Goal: Task Accomplishment & Management: Complete application form

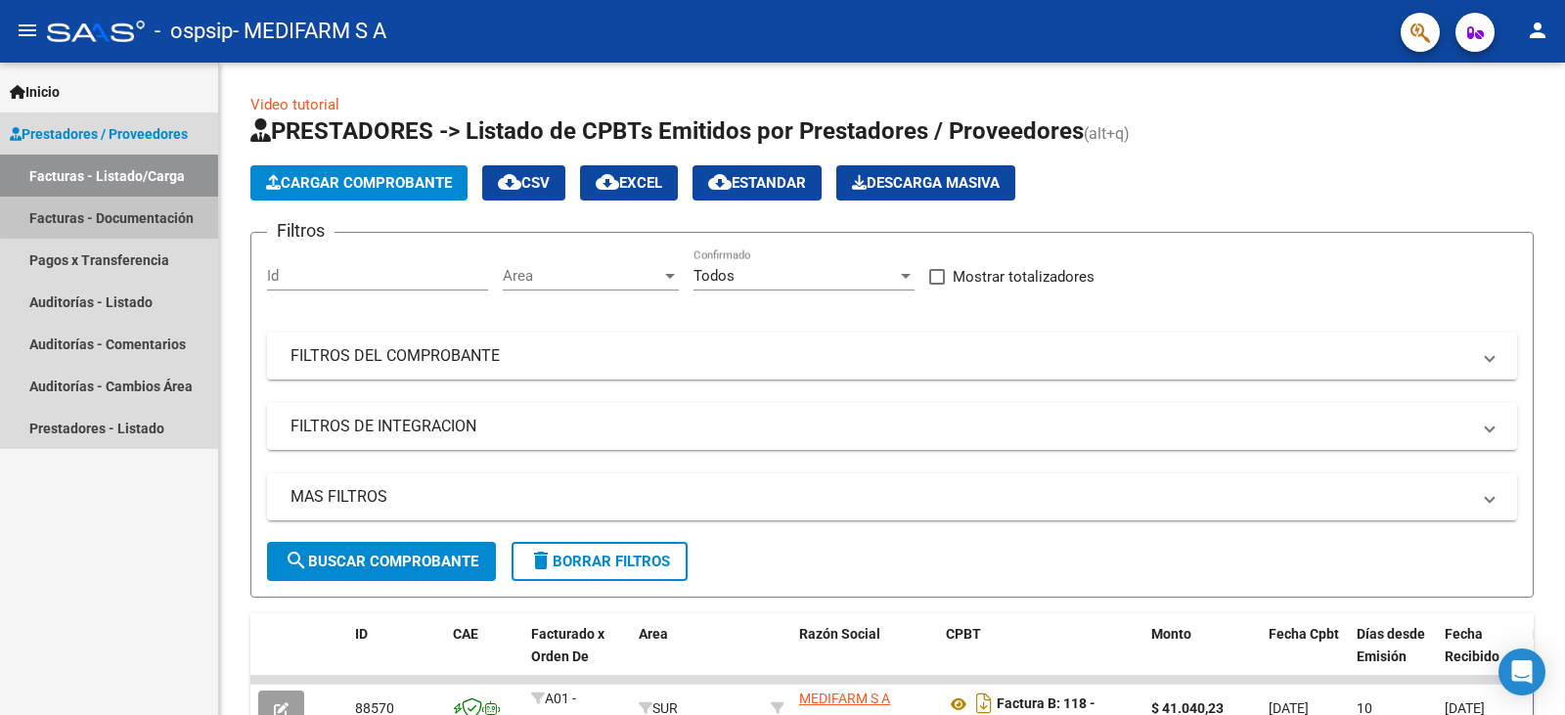
click at [131, 216] on link "Facturas - Documentación" at bounding box center [109, 218] width 218 height 42
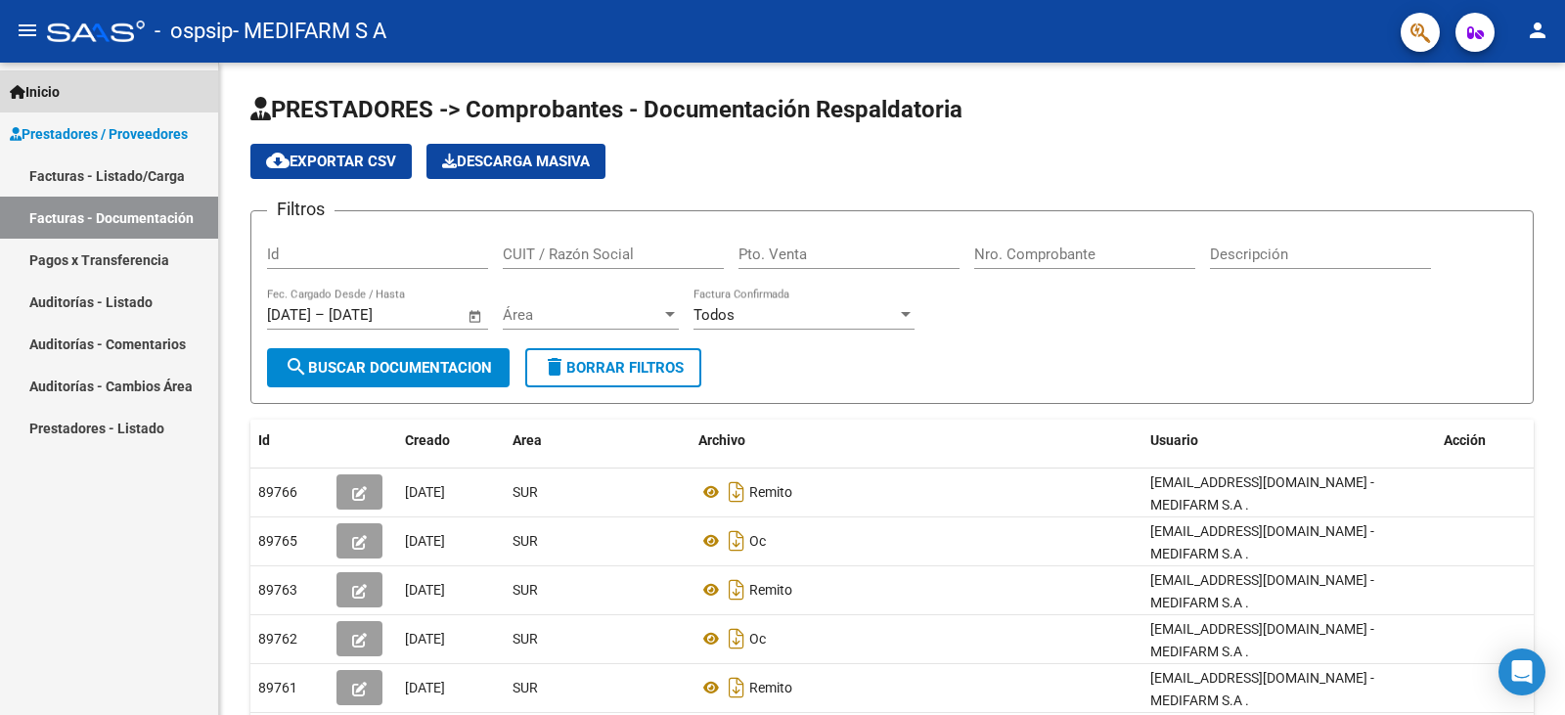
click at [45, 96] on span "Inicio" at bounding box center [35, 92] width 50 height 22
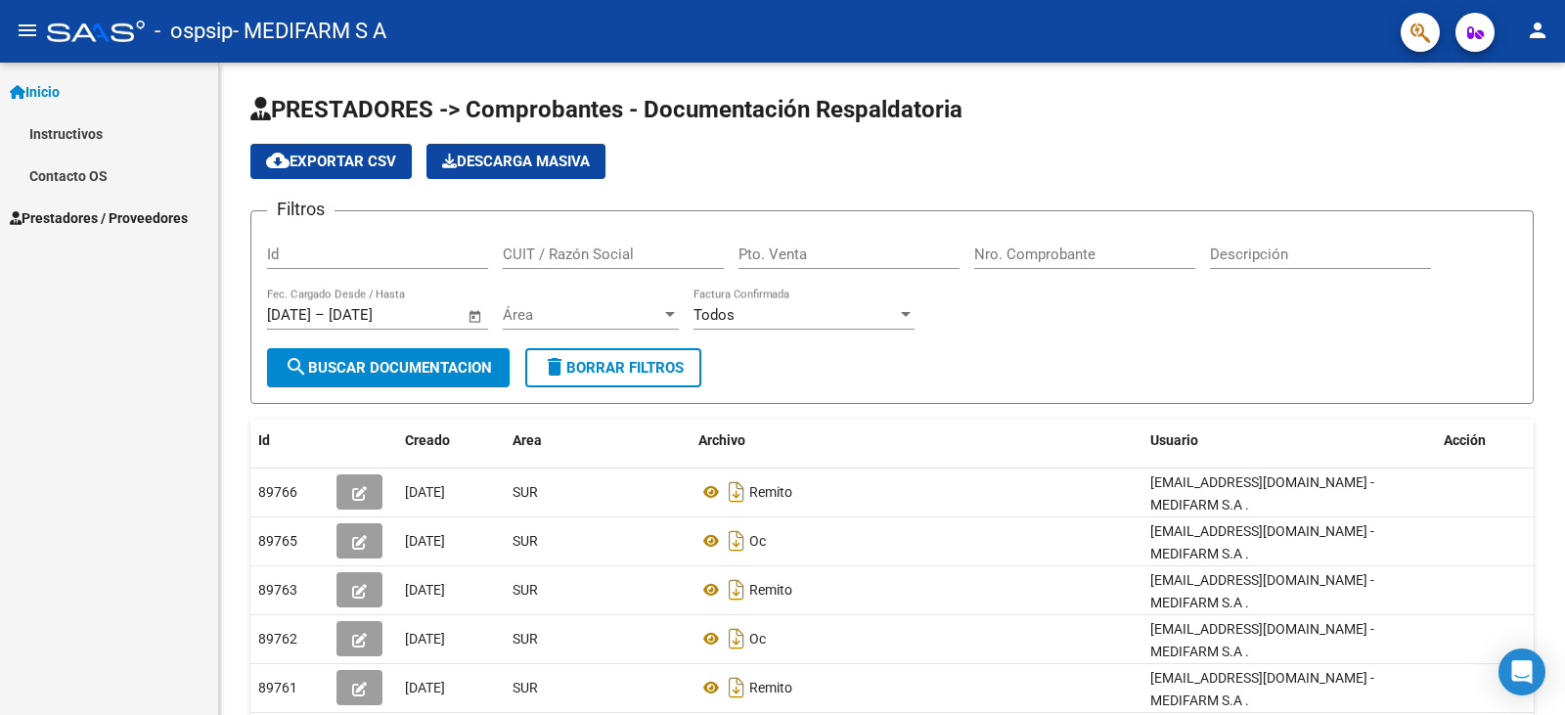
click at [801, 39] on mat-icon "person" at bounding box center [1537, 30] width 23 height 23
click at [801, 123] on button "exit_to_app Salir" at bounding box center [1497, 129] width 119 height 47
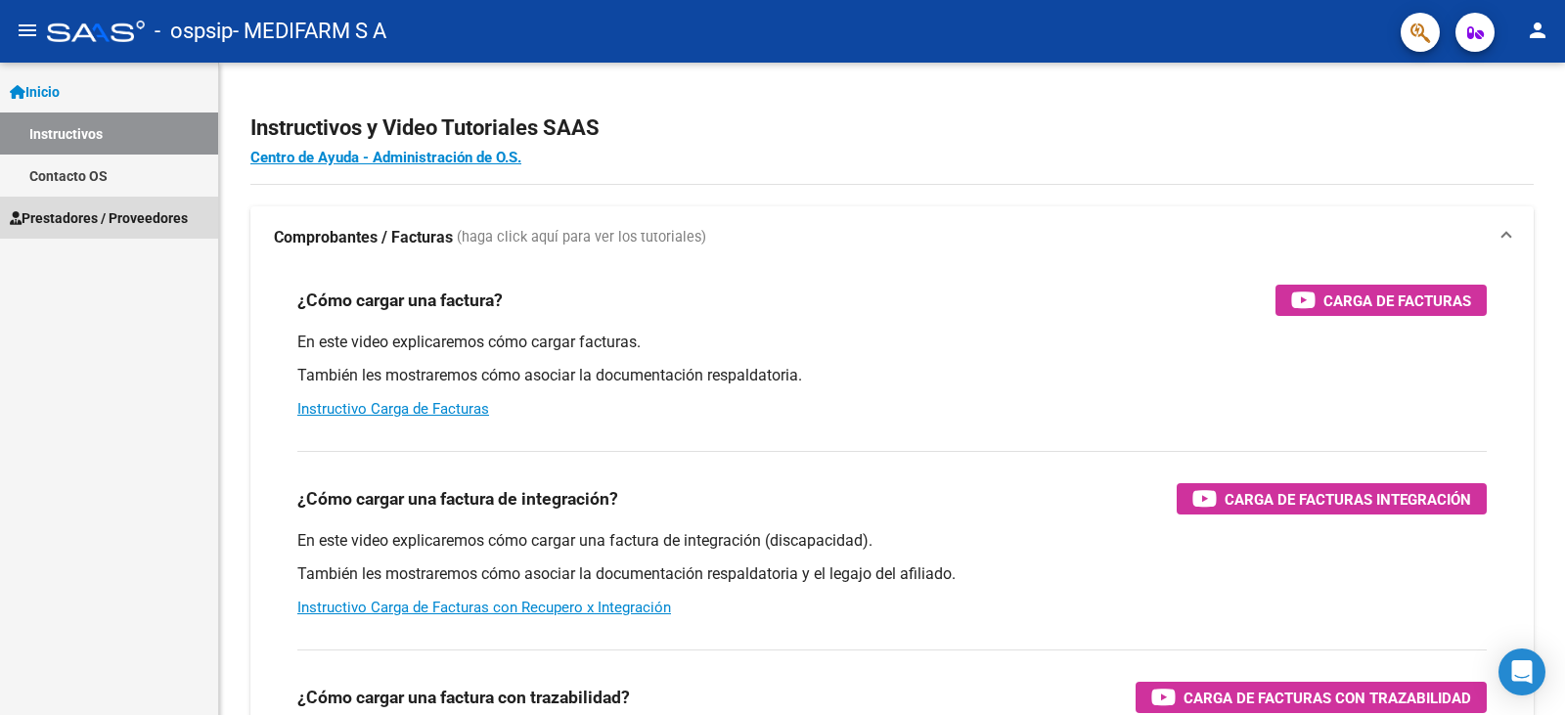
click at [125, 212] on span "Prestadores / Proveedores" at bounding box center [99, 218] width 178 height 22
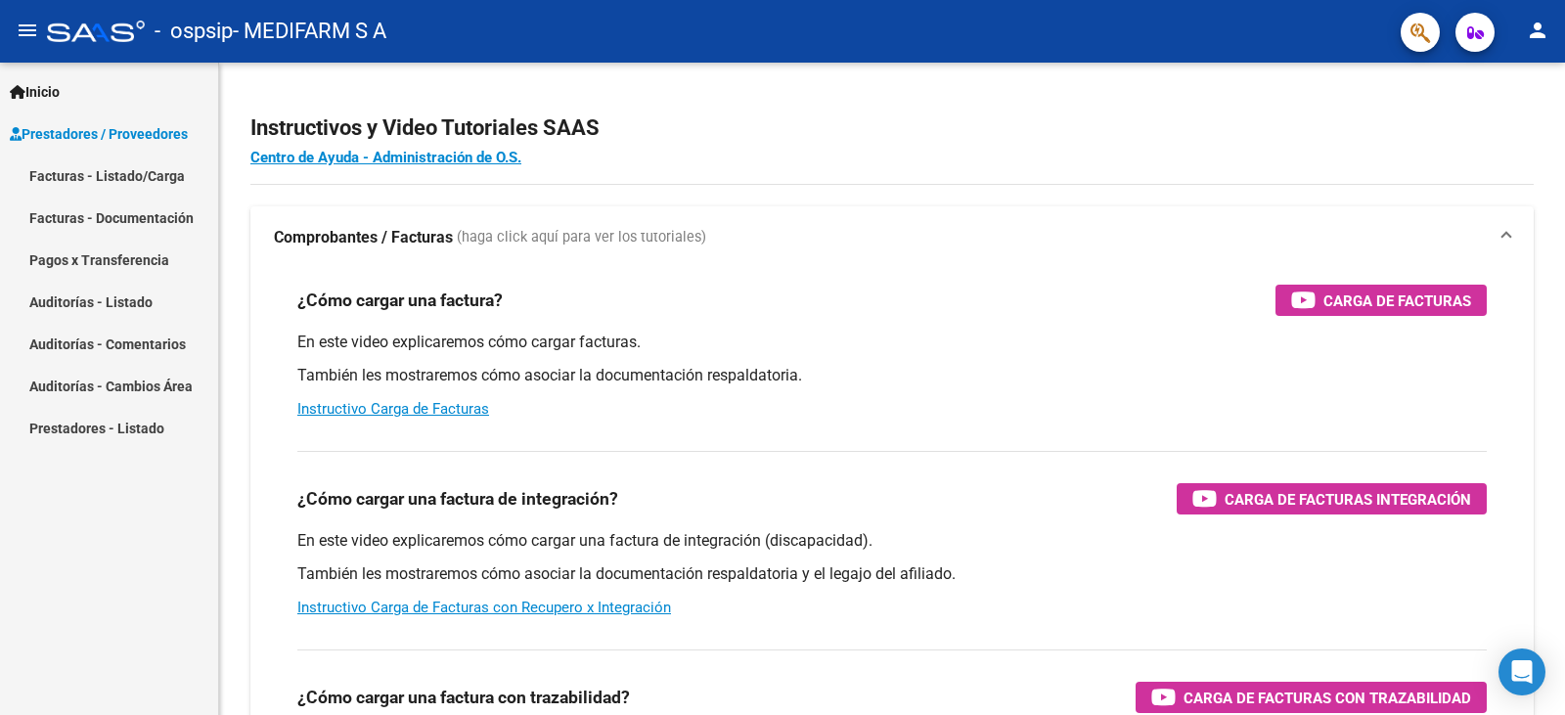
click at [144, 182] on link "Facturas - Listado/Carga" at bounding box center [109, 176] width 218 height 42
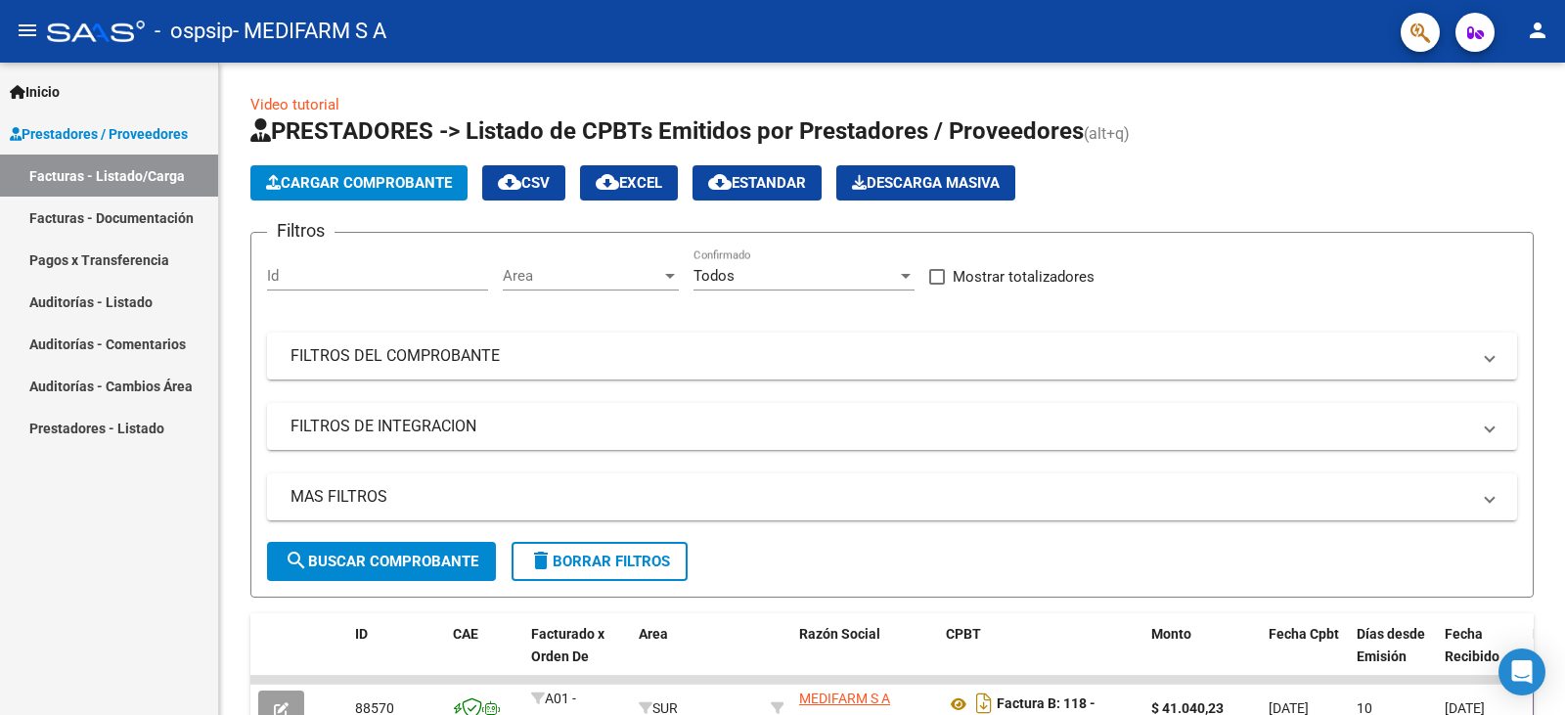
click at [1530, 31] on mat-icon "person" at bounding box center [1537, 30] width 23 height 23
click at [1504, 120] on button "exit_to_app Salir" at bounding box center [1497, 129] width 119 height 47
click at [125, 175] on link "Facturas - Listado/Carga" at bounding box center [109, 176] width 218 height 42
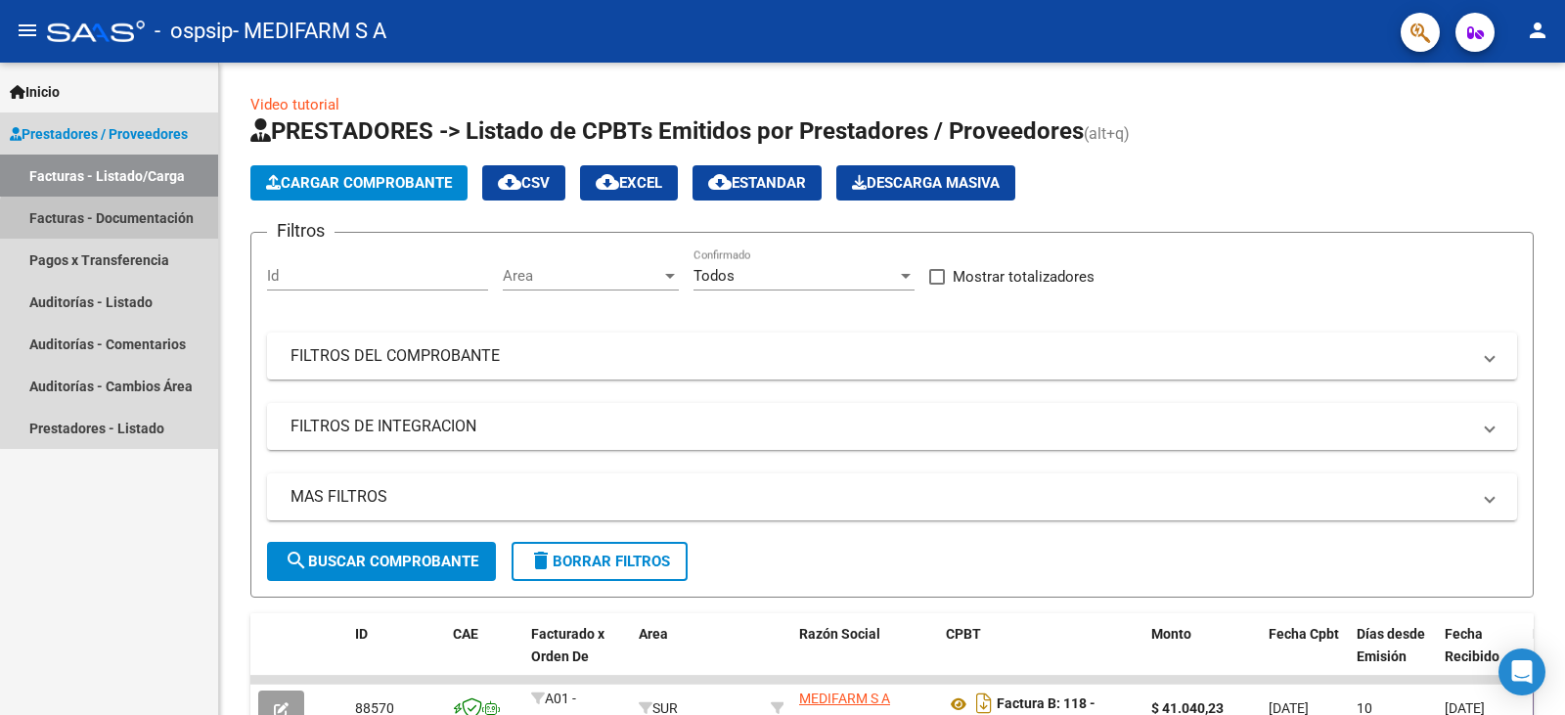
click at [124, 226] on link "Facturas - Documentación" at bounding box center [109, 218] width 218 height 42
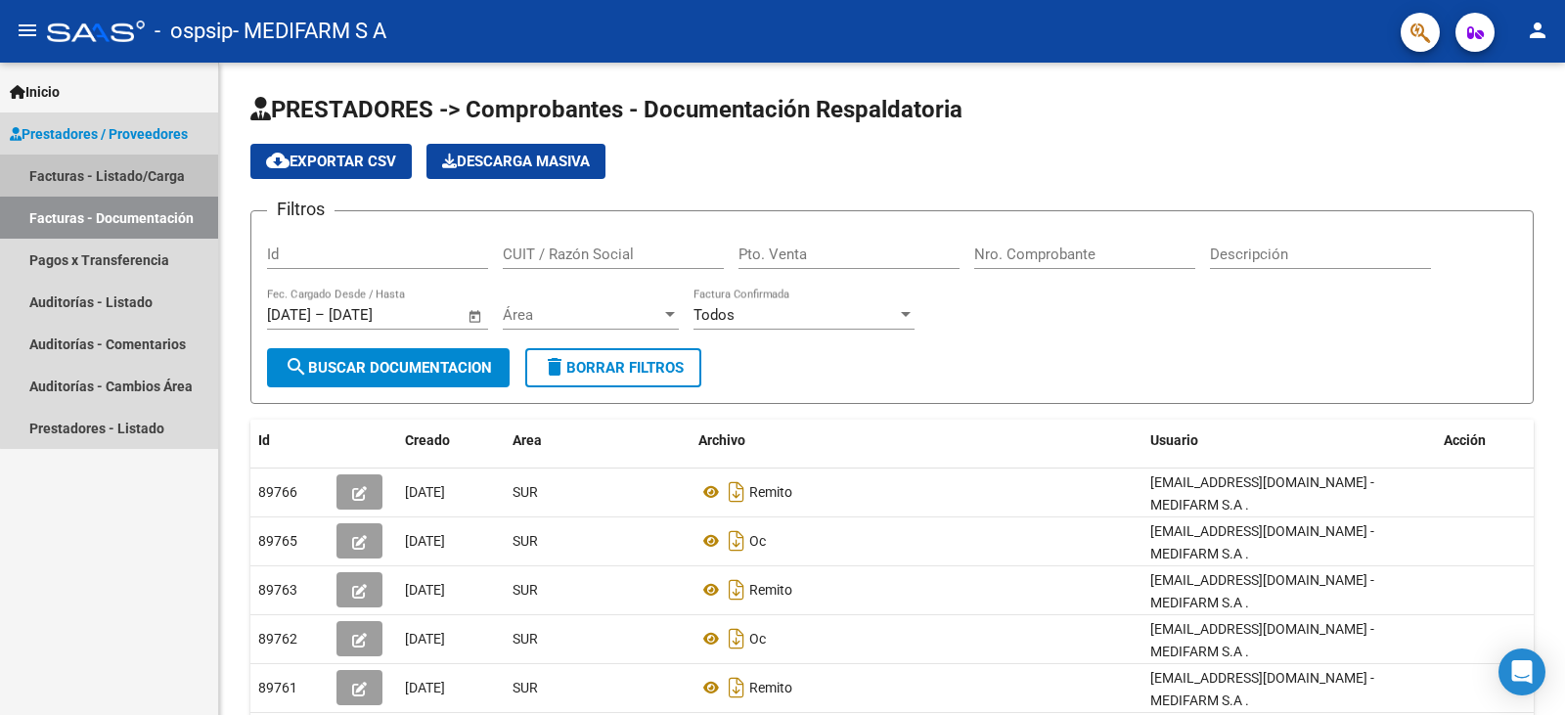
click at [125, 165] on link "Facturas - Listado/Carga" at bounding box center [109, 176] width 218 height 42
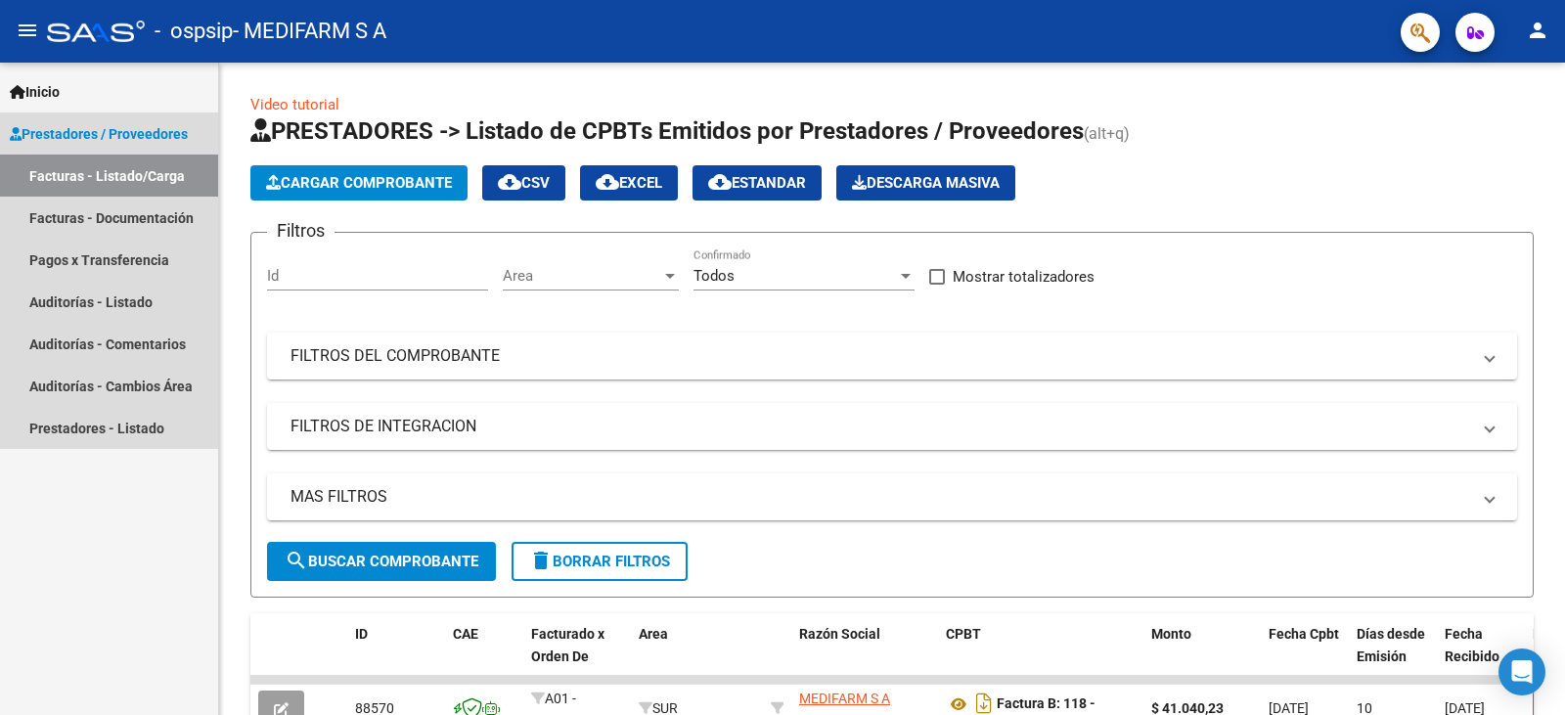
click at [135, 120] on link "Prestadores / Proveedores" at bounding box center [109, 133] width 218 height 42
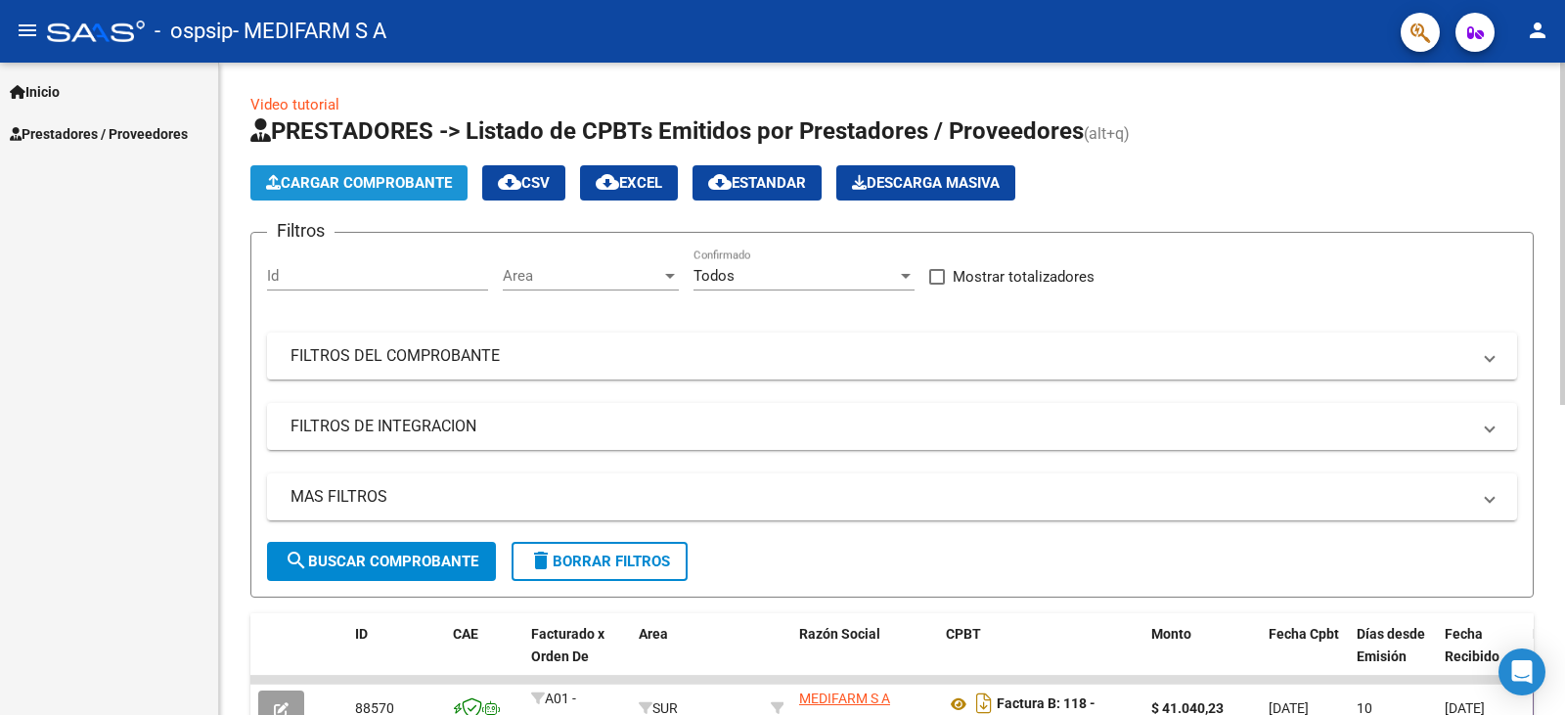
click at [339, 172] on button "Cargar Comprobante" at bounding box center [358, 182] width 217 height 35
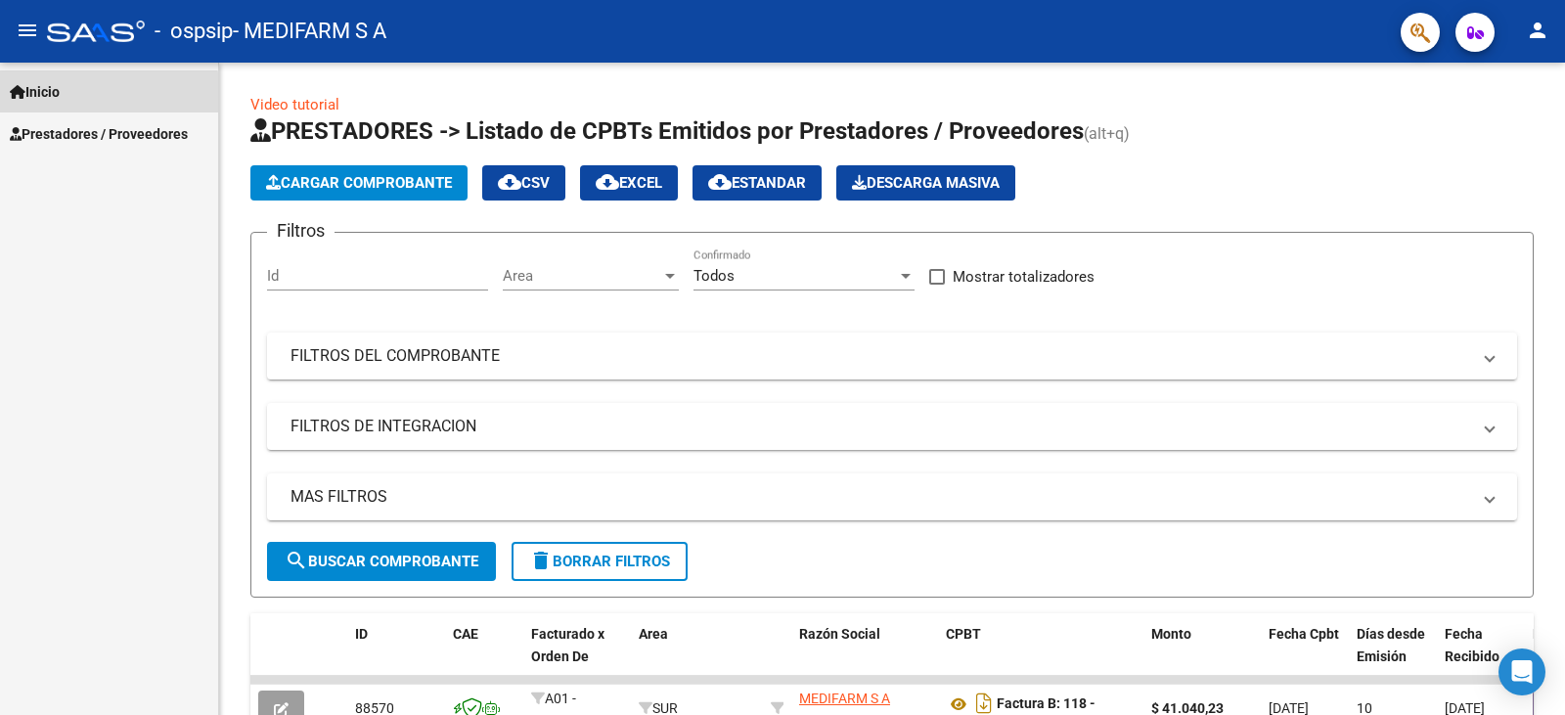
click at [85, 95] on link "Inicio" at bounding box center [109, 91] width 218 height 42
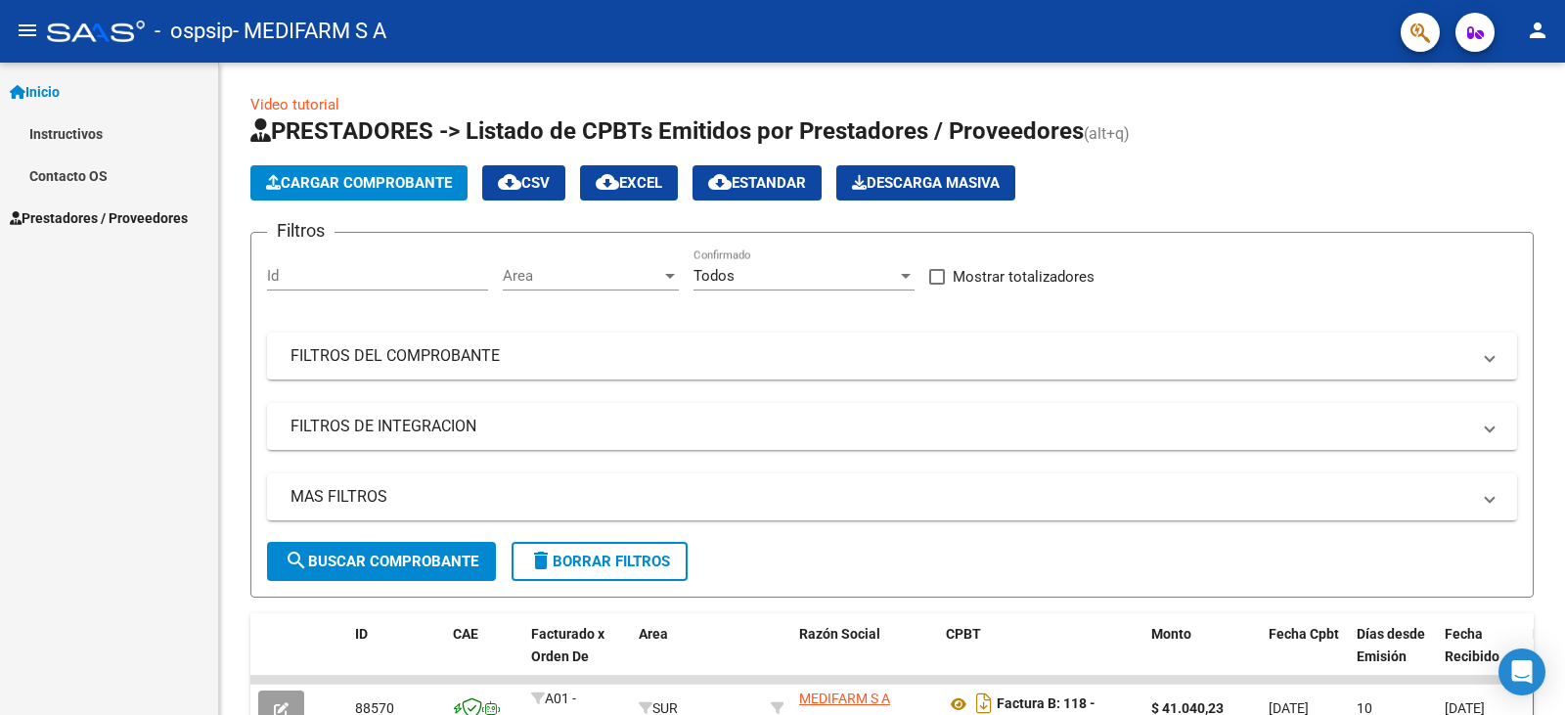
click at [85, 95] on link "Inicio" at bounding box center [109, 91] width 218 height 42
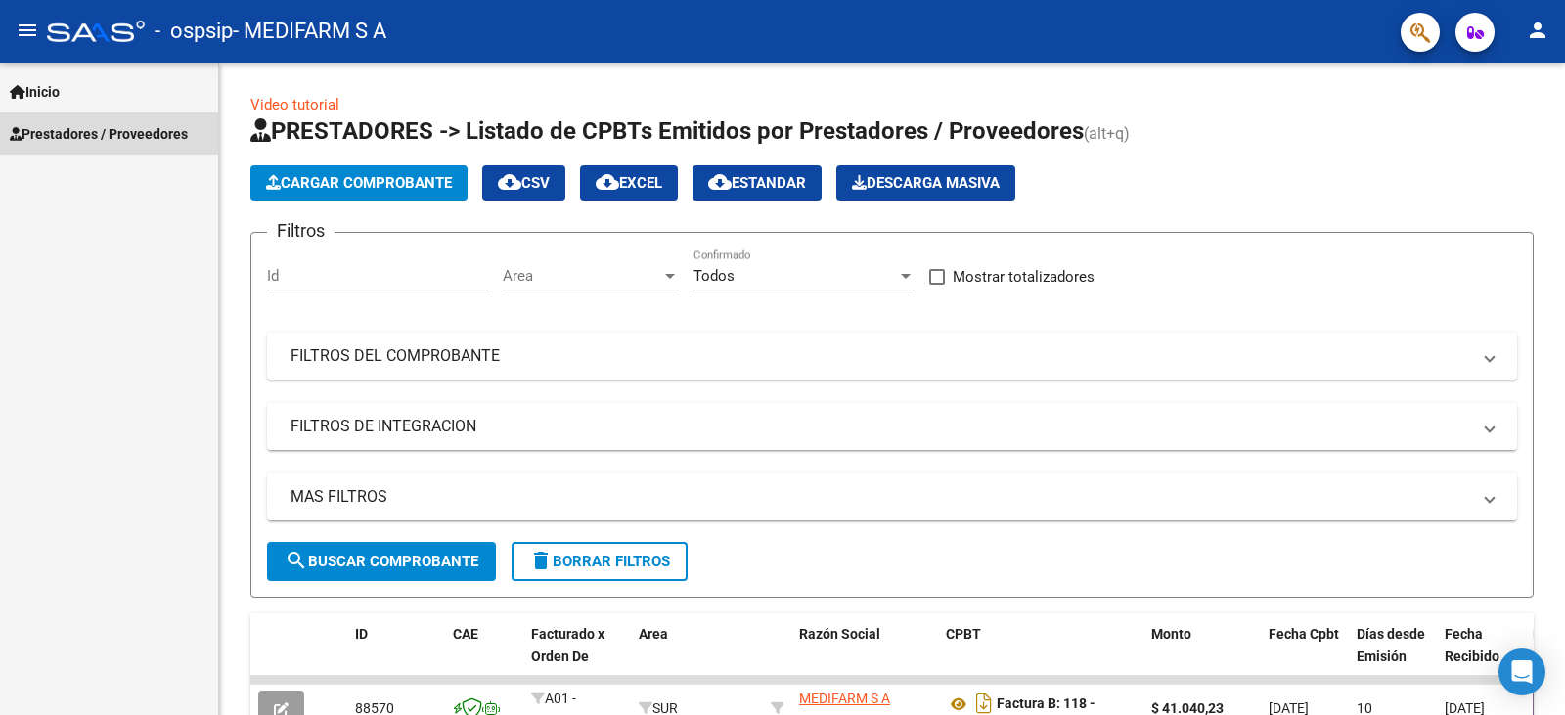
click at [95, 134] on span "Prestadores / Proveedores" at bounding box center [99, 134] width 178 height 22
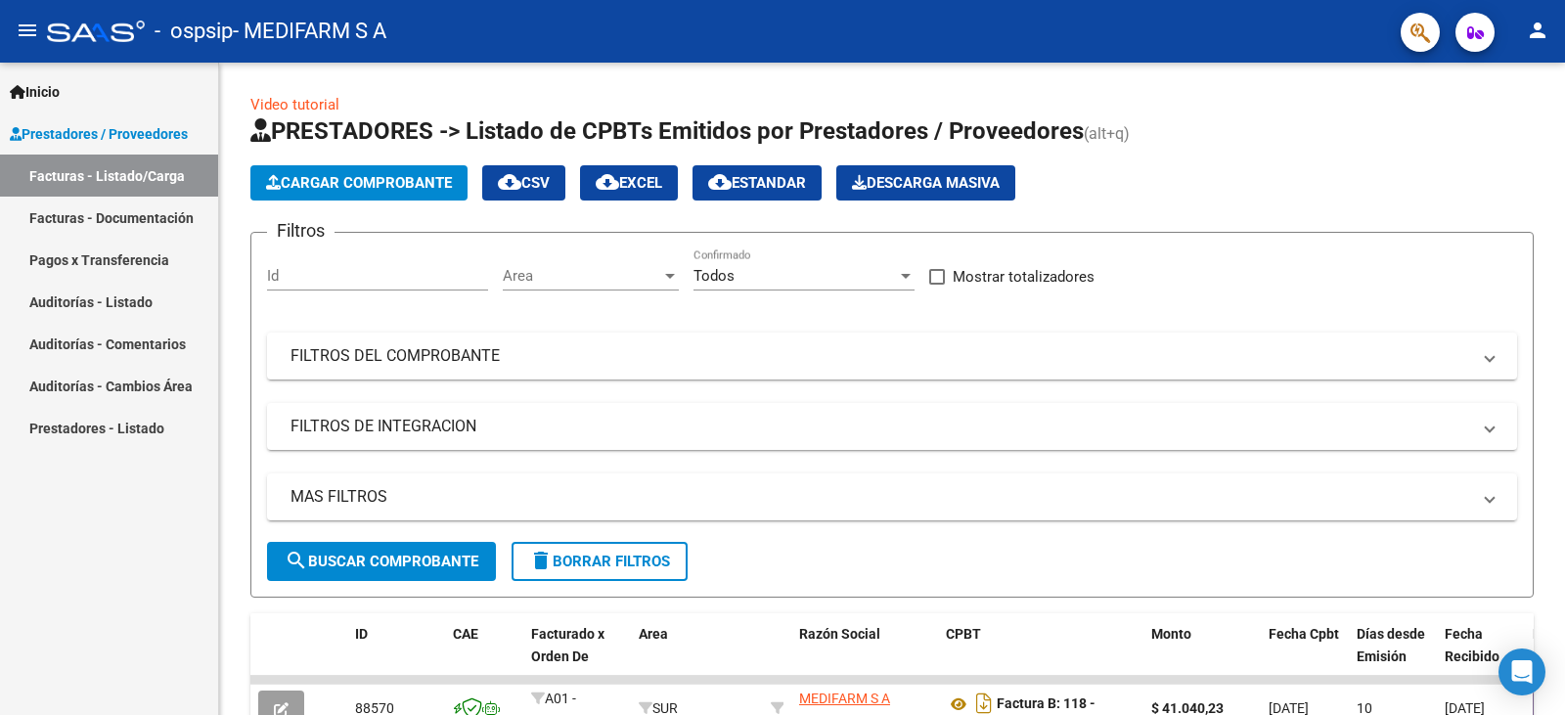
click at [132, 208] on link "Facturas - Documentación" at bounding box center [109, 218] width 218 height 42
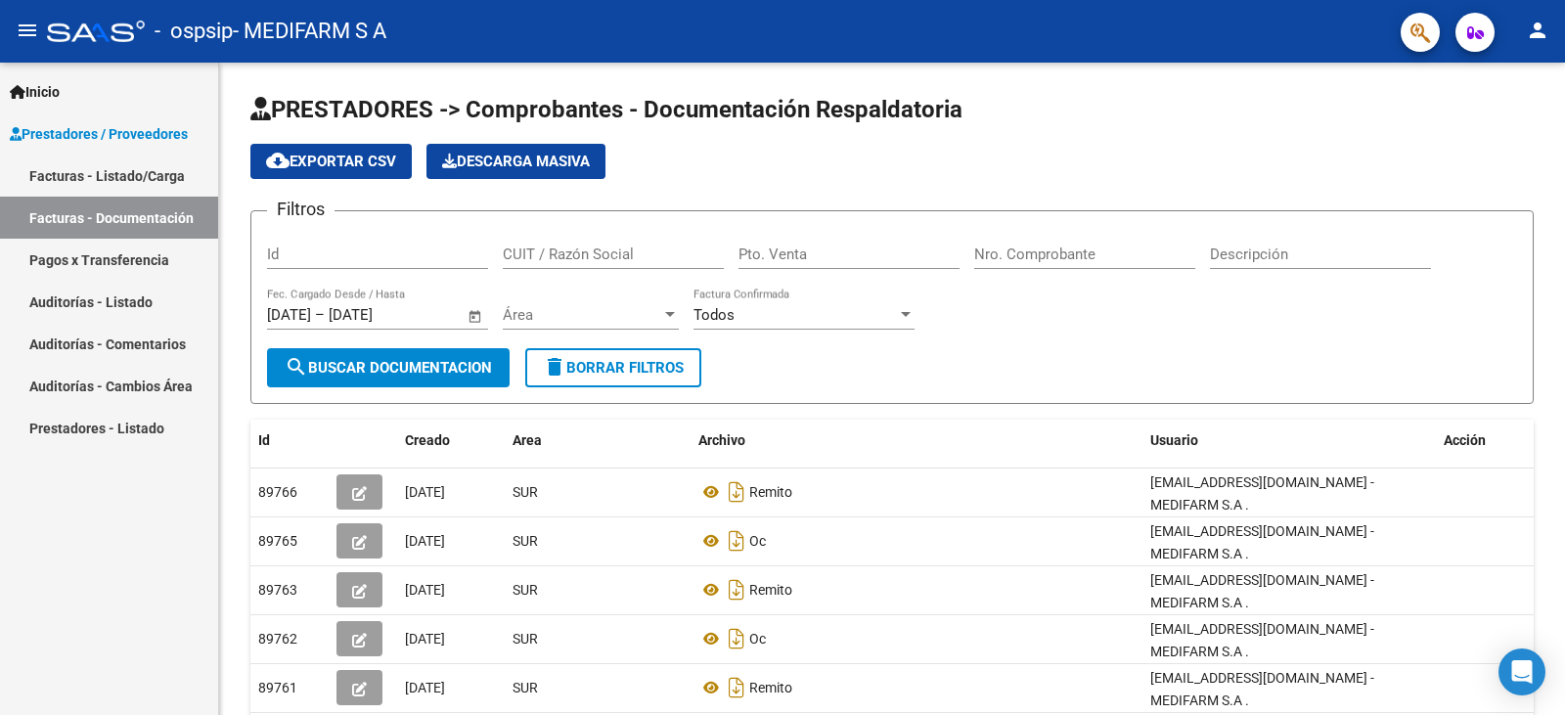
click at [139, 175] on link "Facturas - Listado/Carga" at bounding box center [109, 176] width 218 height 42
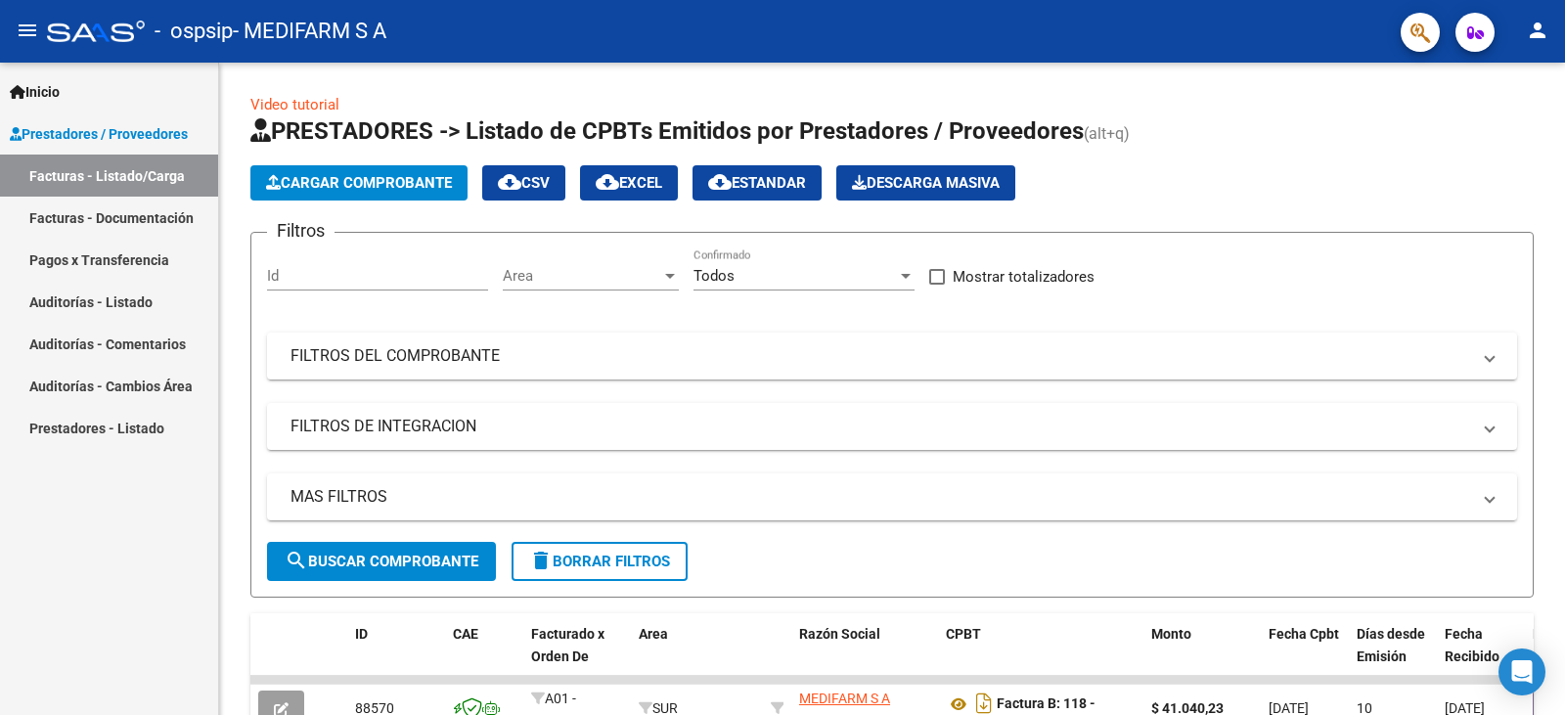
click at [108, 131] on span "Prestadores / Proveedores" at bounding box center [99, 134] width 178 height 22
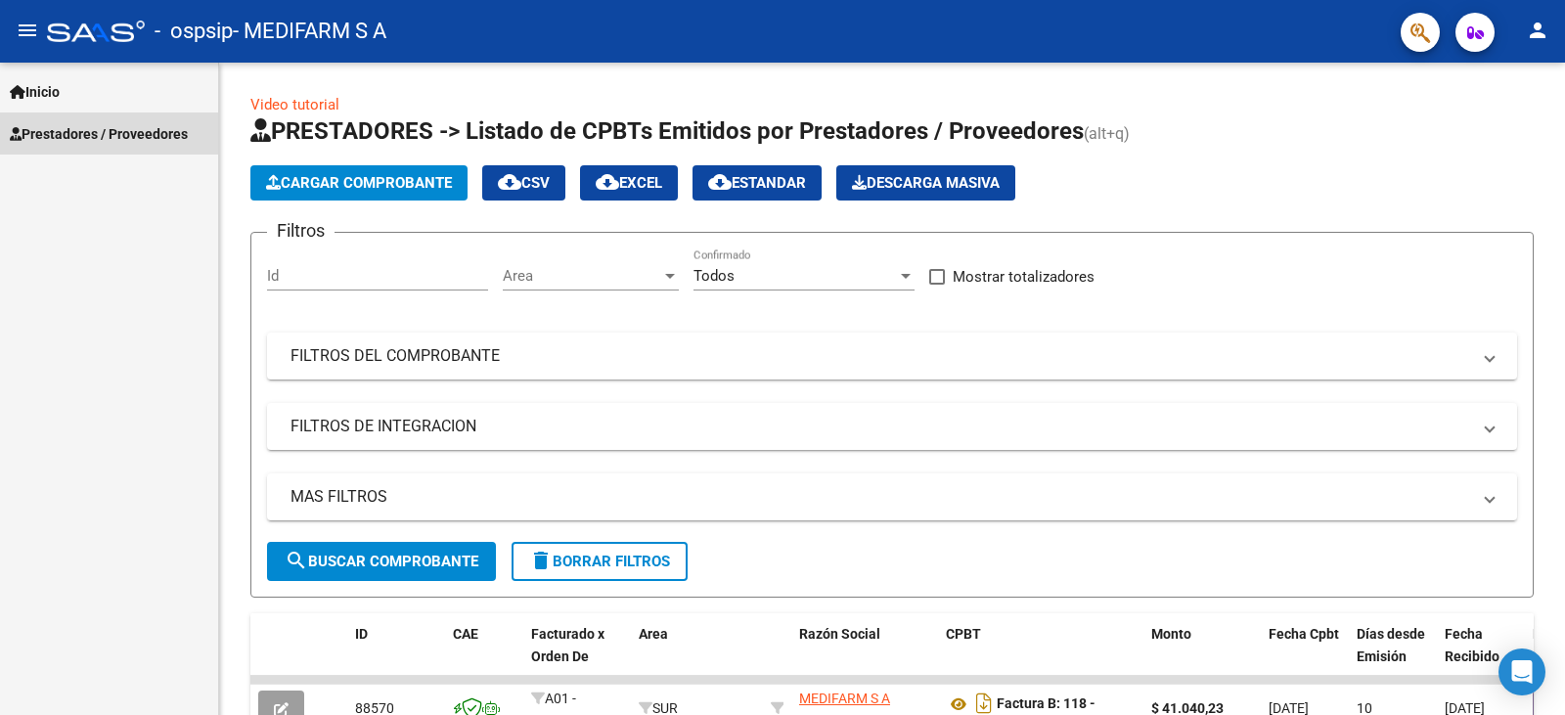
click at [81, 144] on span "Prestadores / Proveedores" at bounding box center [99, 134] width 178 height 22
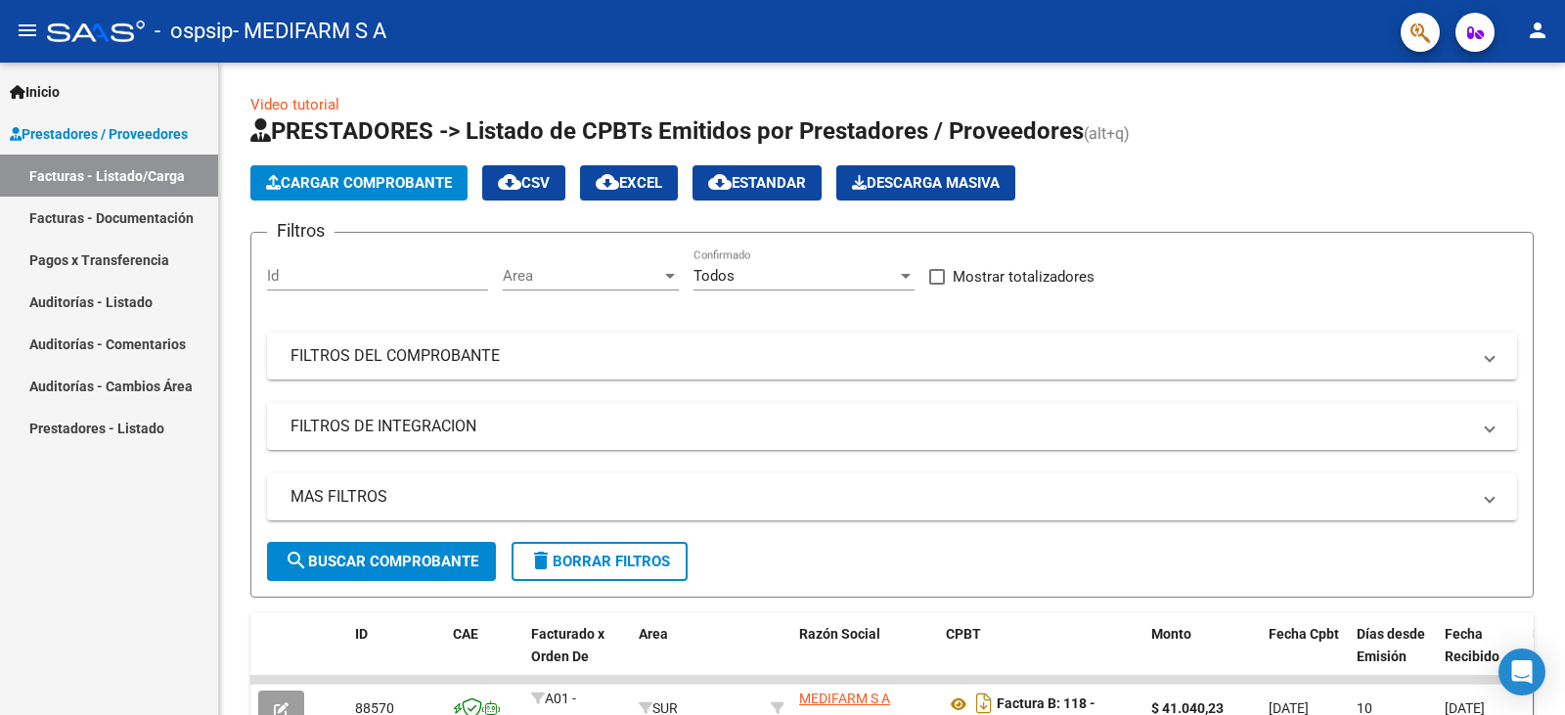
click at [86, 172] on link "Facturas - Listado/Carga" at bounding box center [109, 176] width 218 height 42
